Goal: Find specific page/section: Find specific page/section

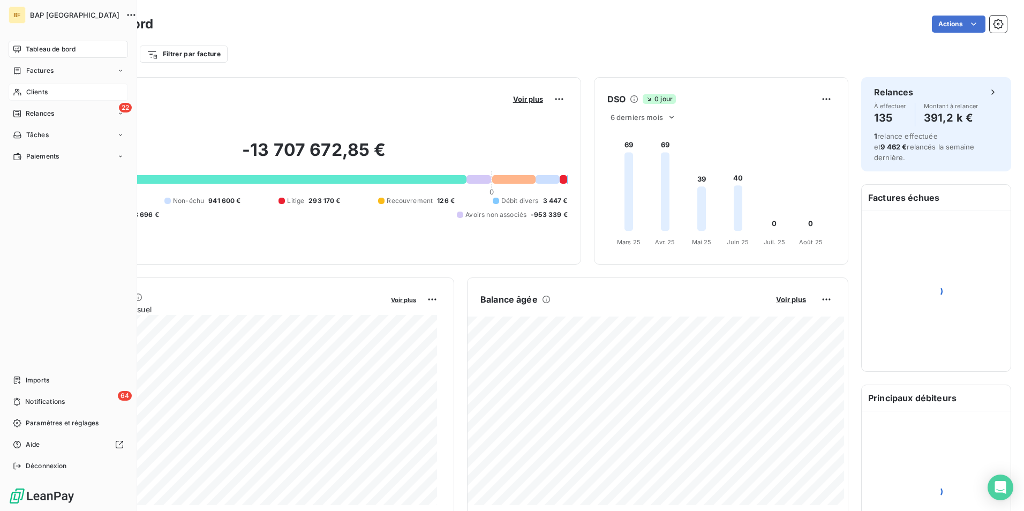
click at [34, 86] on div "Clients" at bounding box center [68, 92] width 119 height 17
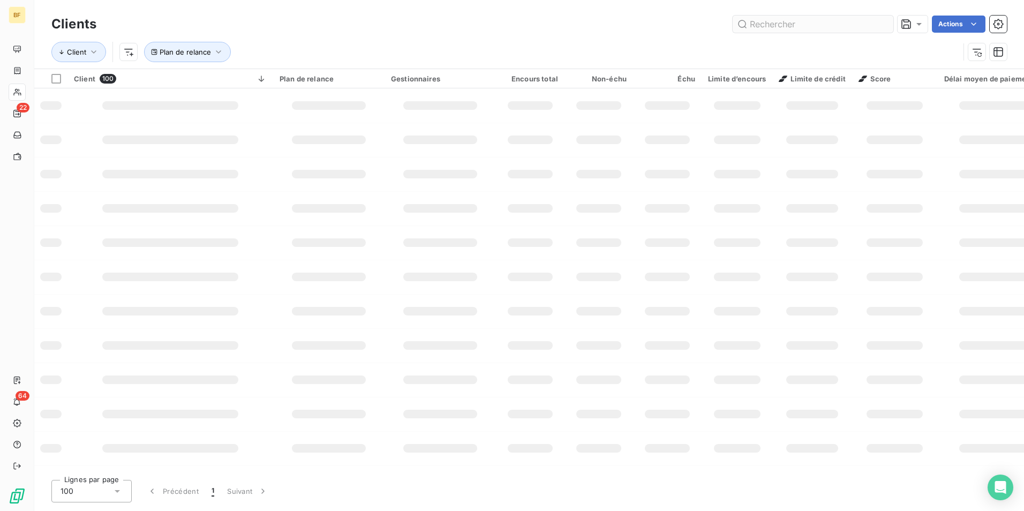
click at [839, 29] on input "text" at bounding box center [812, 24] width 161 height 17
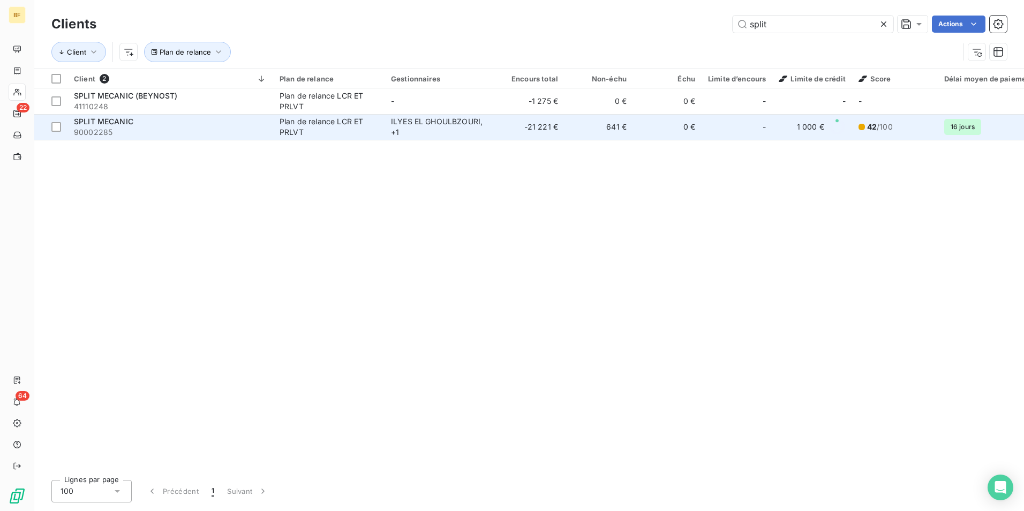
type input "split"
click at [557, 137] on td "-21 221 €" at bounding box center [530, 127] width 69 height 26
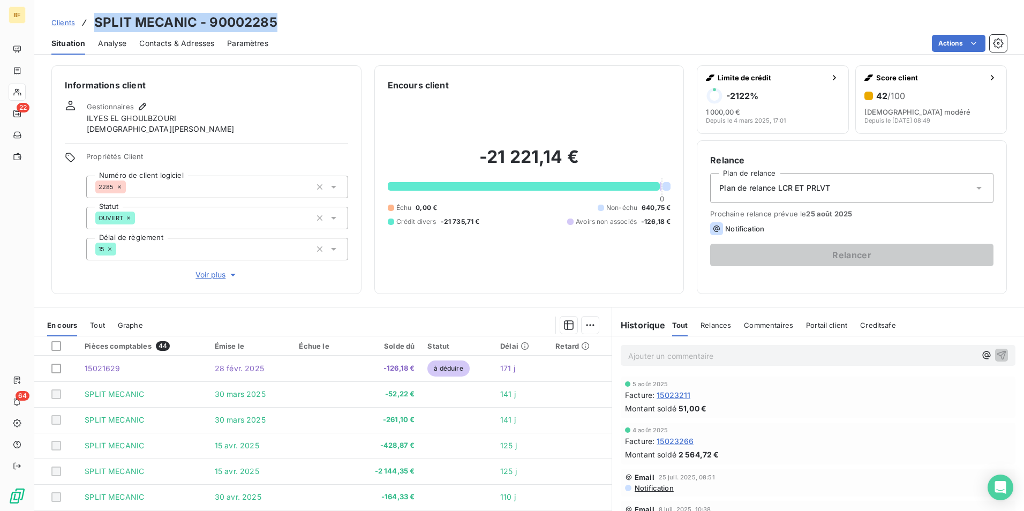
drag, startPoint x: 293, startPoint y: 24, endPoint x: 90, endPoint y: 24, distance: 202.4
click at [90, 24] on div "Clients SPLIT MECANIC - 90002285" at bounding box center [528, 22] width 989 height 19
copy h3 "SPLIT MECANIC - 90002285"
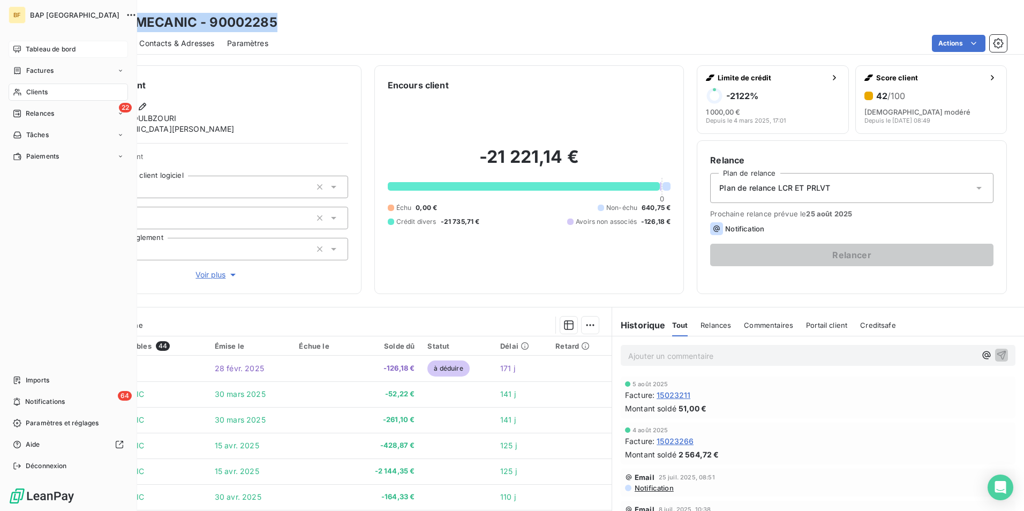
click at [22, 44] on div "Tableau de bord" at bounding box center [68, 49] width 119 height 17
